Goal: Manage account settings

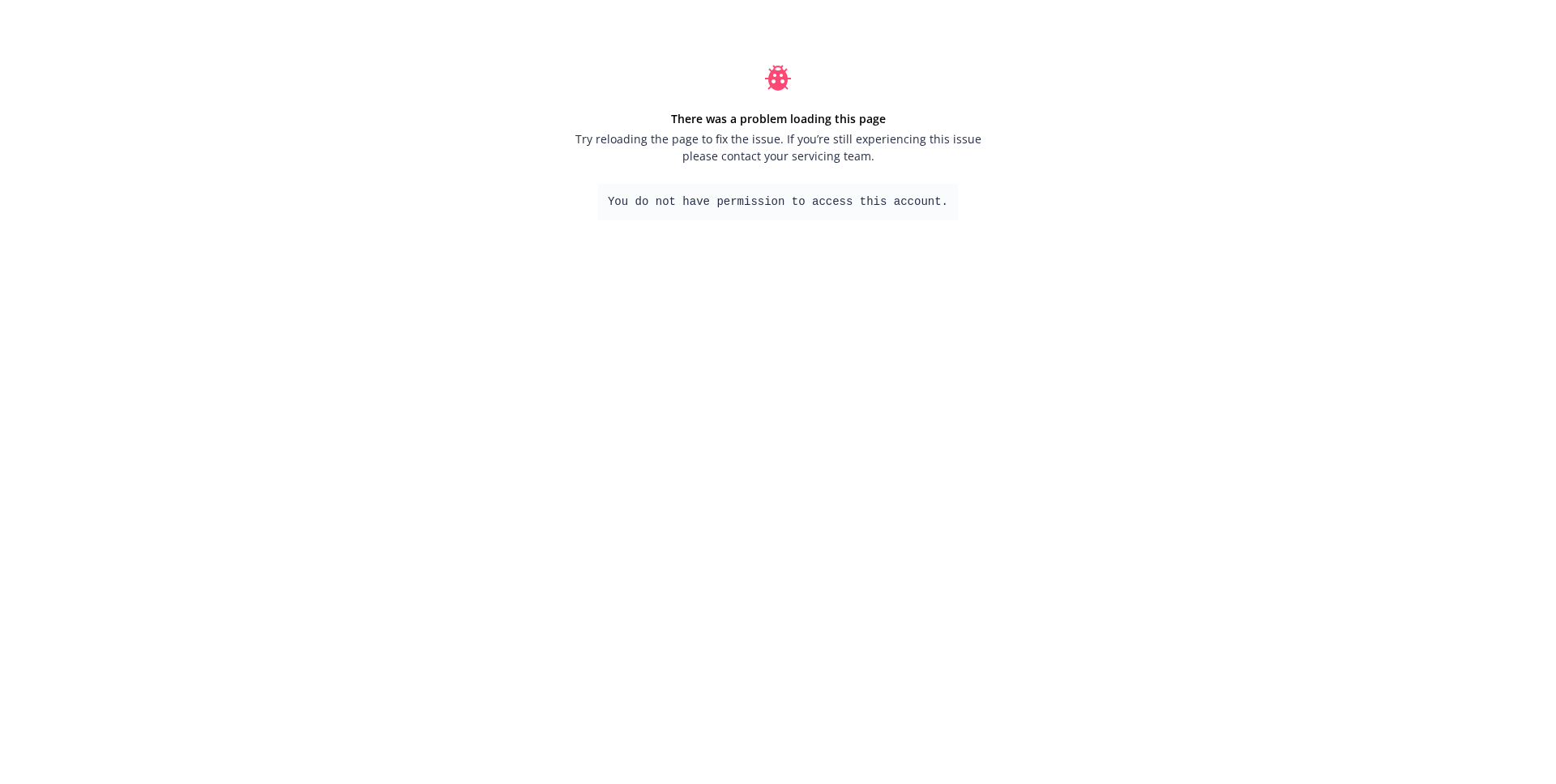
click at [444, 59] on div "There was a problem loading this page Try reloading the page to fix the issue. …" at bounding box center [778, 143] width 1556 height 286
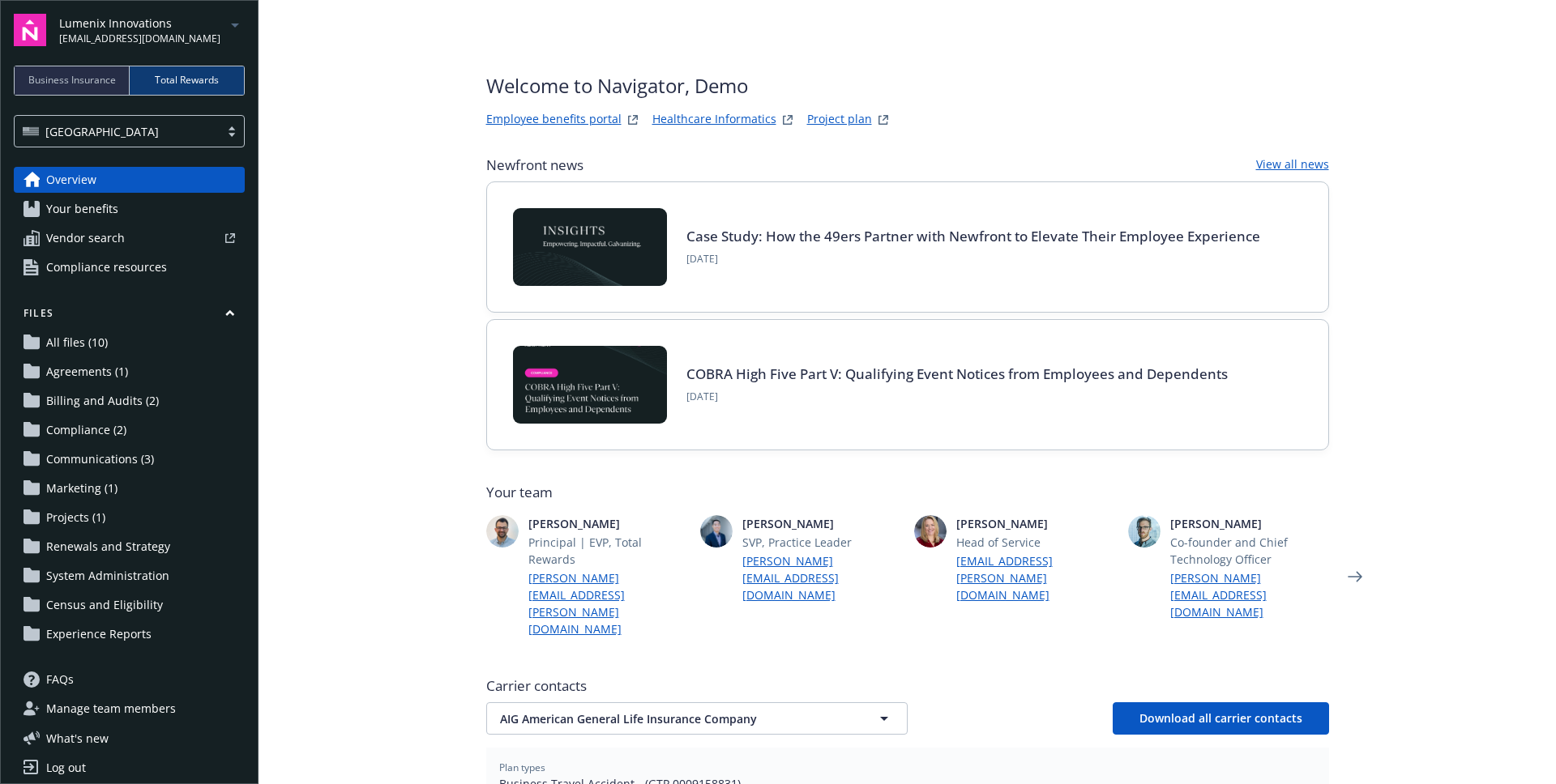
click at [87, 771] on link "Log out" at bounding box center [130, 768] width 231 height 26
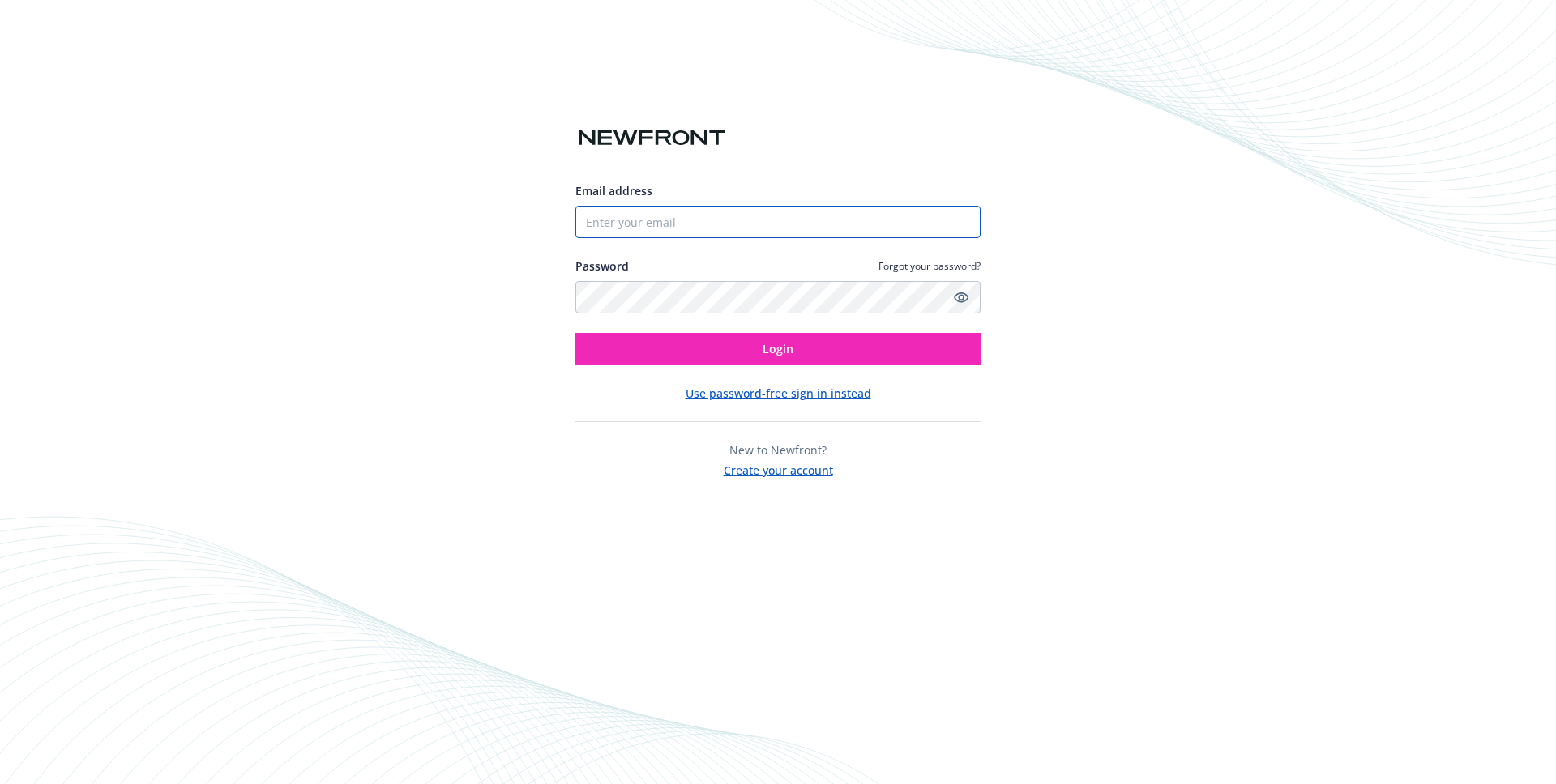
type input "[EMAIL_ADDRESS][DOMAIN_NAME]"
click at [1171, 196] on div "Email address luojingzhou+test@gmail.com Password Forgot your password? Login U…" at bounding box center [778, 392] width 1556 height 784
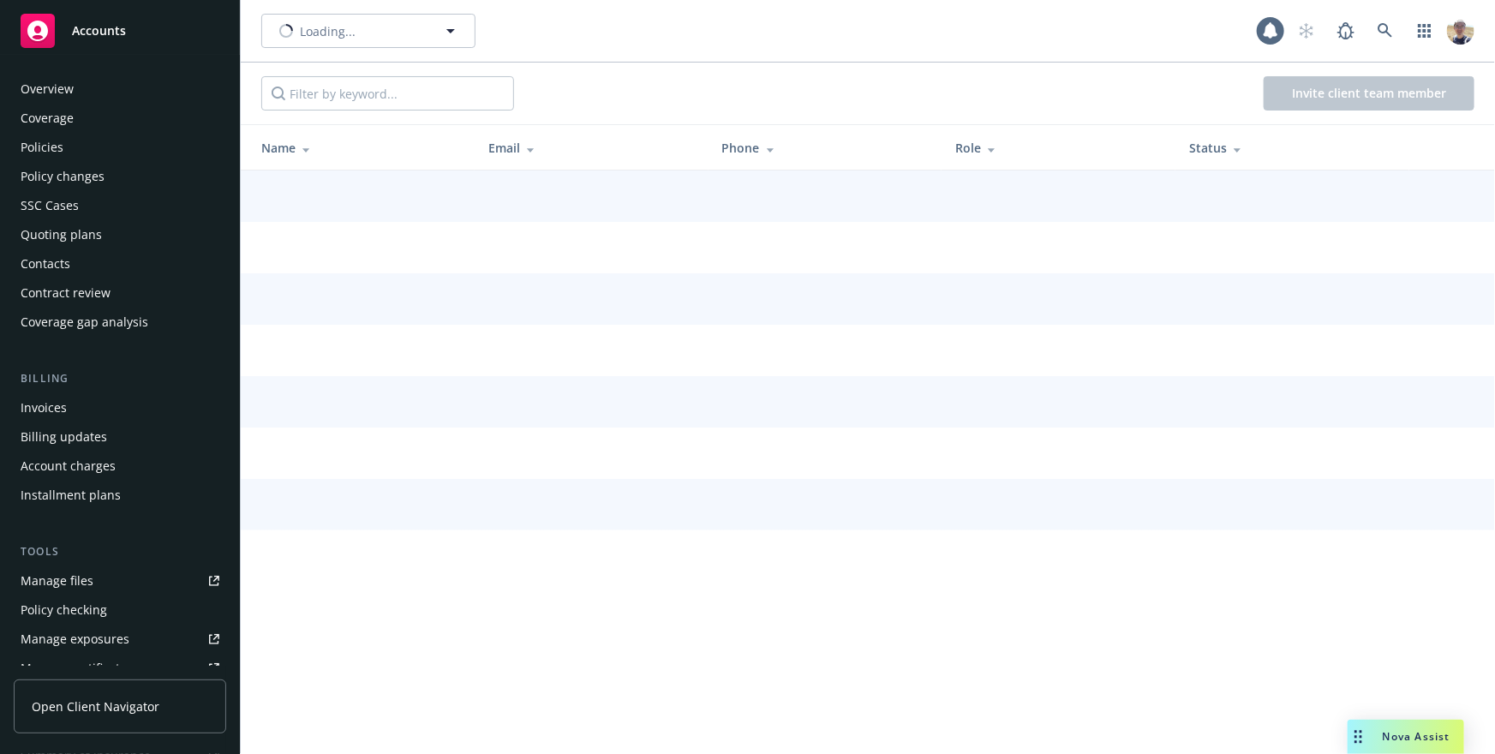
scroll to position [420, 0]
